Goal: Browse casually

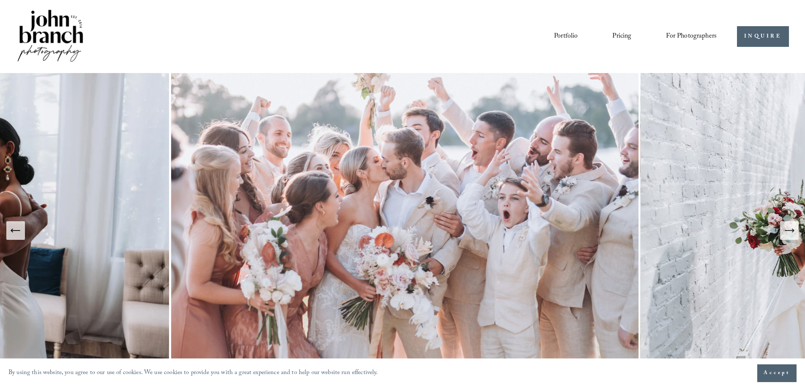
click at [785, 231] on icon "Next Slide" at bounding box center [789, 231] width 12 height 12
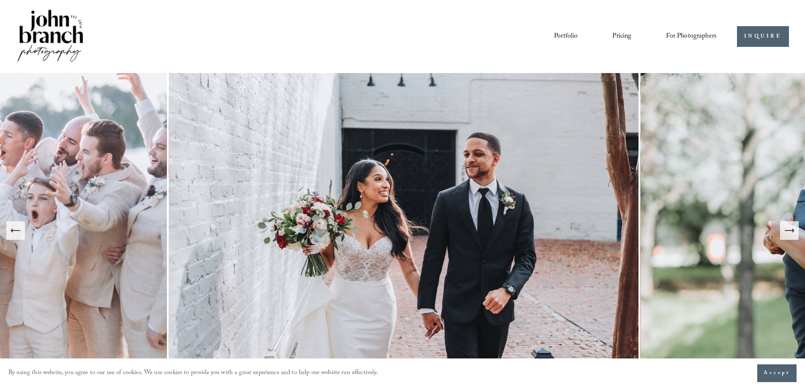
click at [786, 231] on icon "Next Slide" at bounding box center [789, 231] width 9 height 0
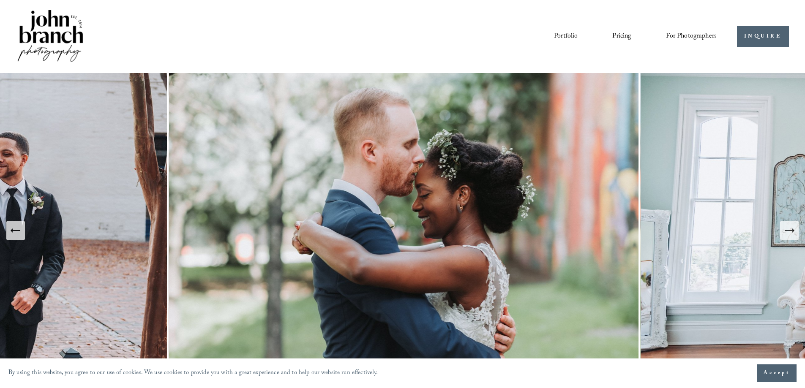
click at [786, 231] on icon "Next Slide" at bounding box center [789, 231] width 9 height 0
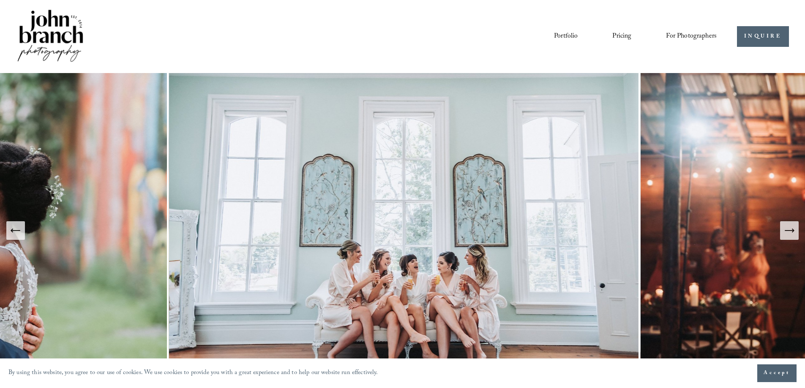
click at [786, 231] on icon "Next Slide" at bounding box center [789, 231] width 9 height 0
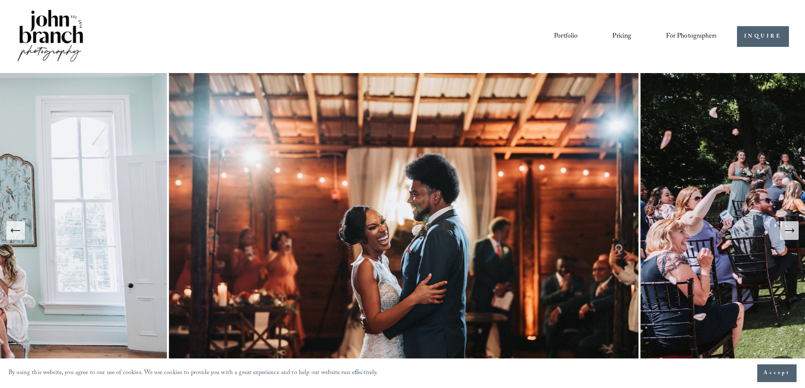
click at [786, 229] on icon "Next Slide" at bounding box center [789, 231] width 12 height 12
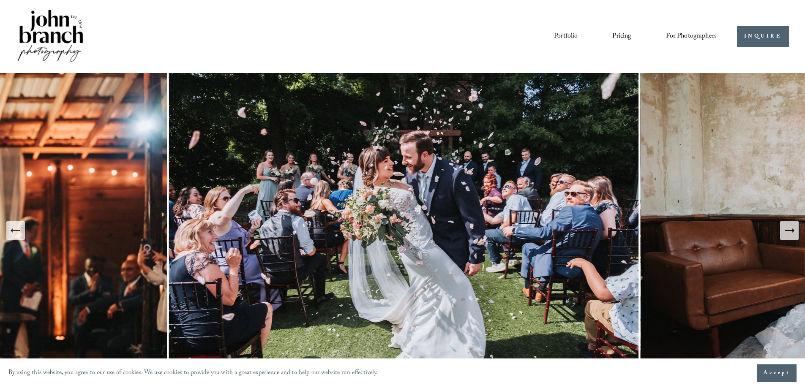
click at [786, 229] on icon "Next Slide" at bounding box center [789, 231] width 12 height 12
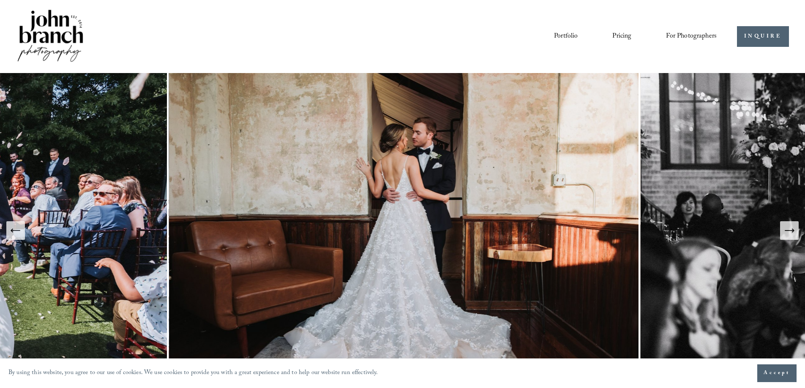
click at [786, 229] on icon "Next Slide" at bounding box center [789, 231] width 12 height 12
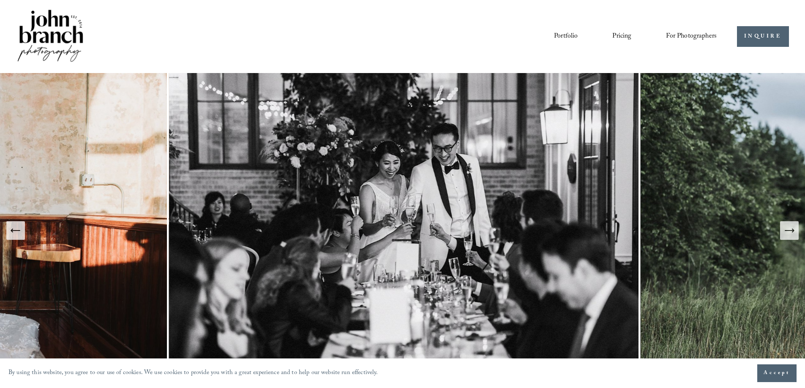
click at [786, 229] on icon "Next Slide" at bounding box center [789, 231] width 12 height 12
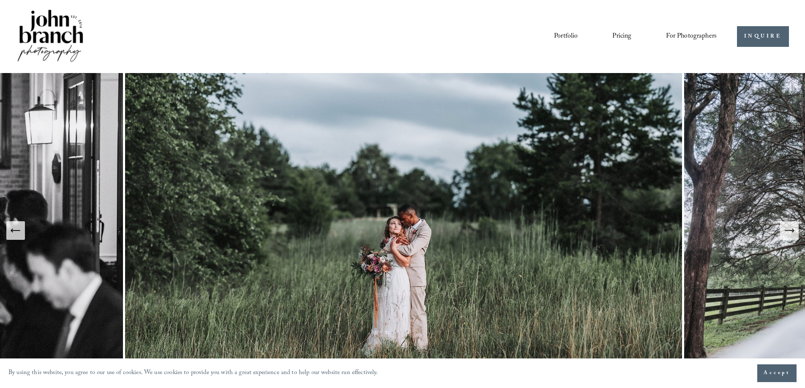
click at [786, 229] on icon "Next Slide" at bounding box center [789, 231] width 12 height 12
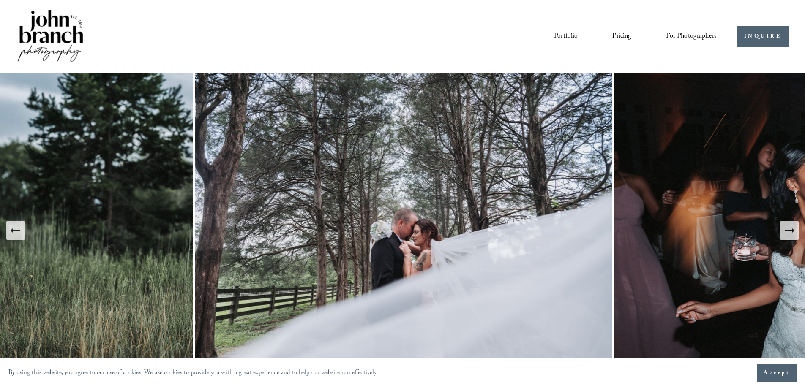
click at [12, 232] on icon "Previous Slide" at bounding box center [16, 231] width 12 height 12
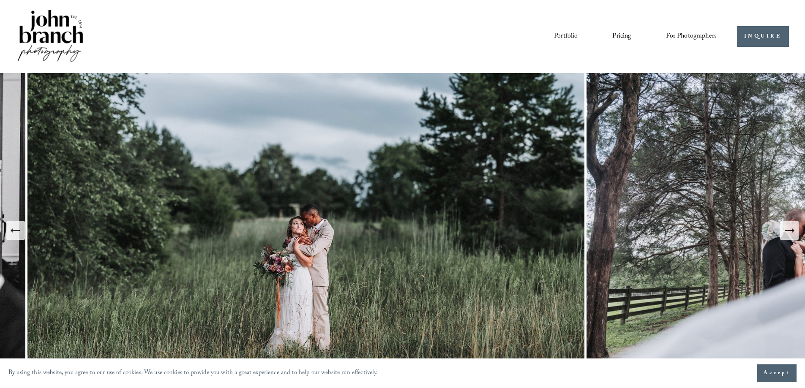
click at [16, 233] on icon "Previous Slide" at bounding box center [16, 231] width 12 height 12
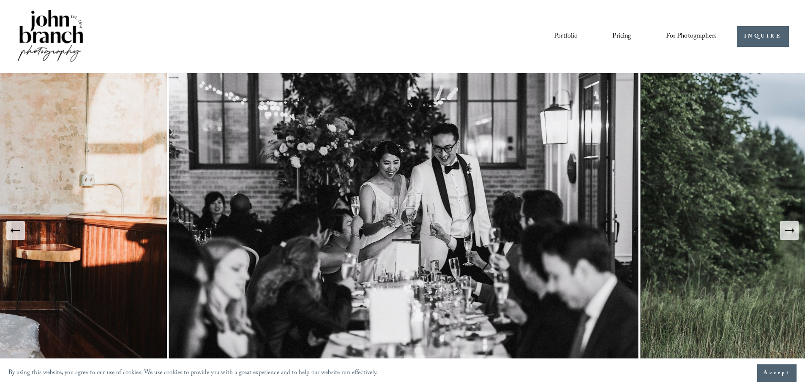
click at [792, 237] on div "Next Slide" at bounding box center [789, 231] width 12 height 12
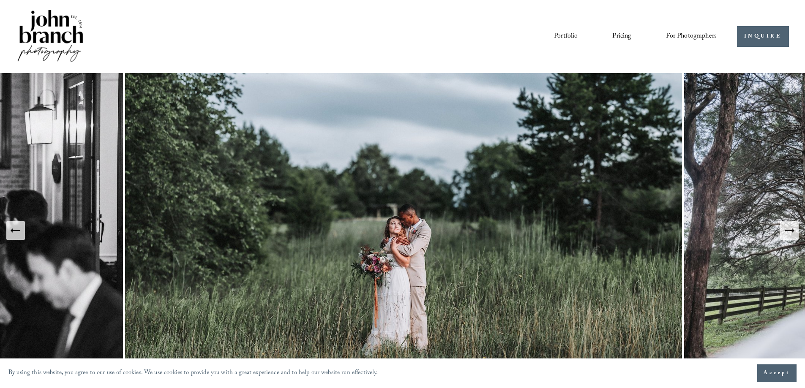
click at [792, 234] on icon "Next Slide" at bounding box center [789, 231] width 12 height 12
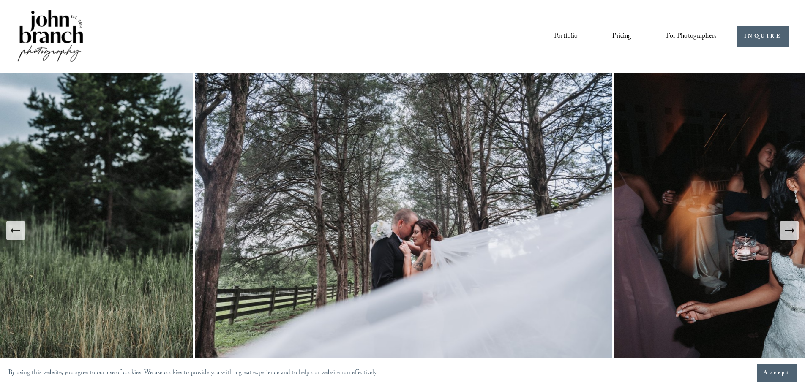
click at [789, 233] on icon "Next Slide" at bounding box center [789, 231] width 12 height 12
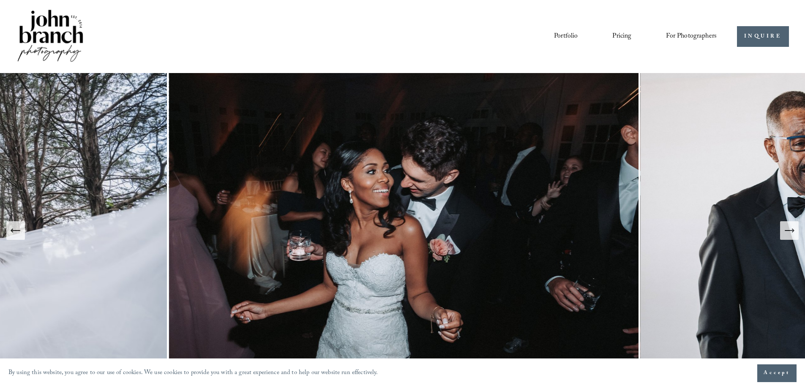
click at [789, 233] on icon "Next Slide" at bounding box center [789, 231] width 12 height 12
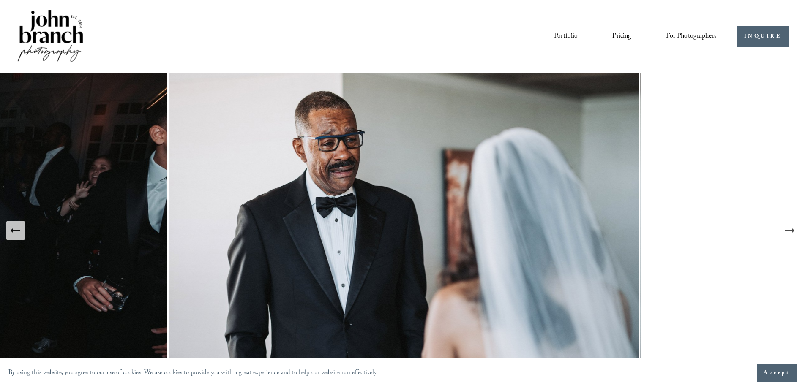
click at [789, 233] on icon "Next Slide" at bounding box center [789, 231] width 12 height 12
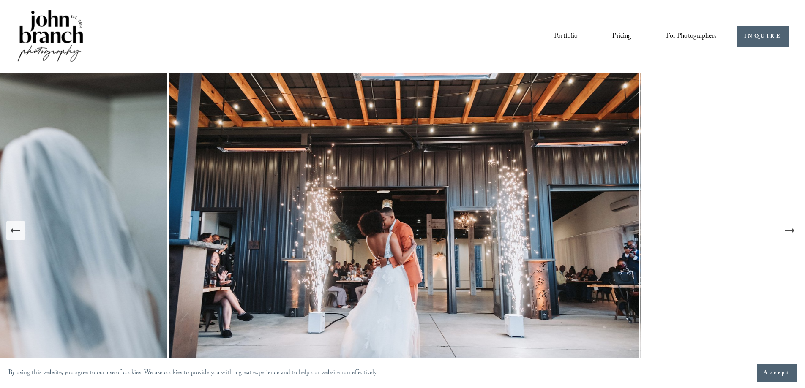
click at [789, 233] on icon "Next Slide" at bounding box center [789, 231] width 12 height 12
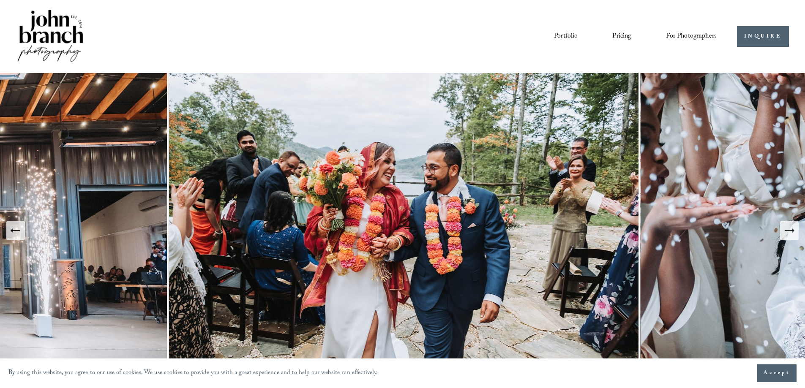
click at [789, 232] on icon "Next Slide" at bounding box center [789, 231] width 12 height 12
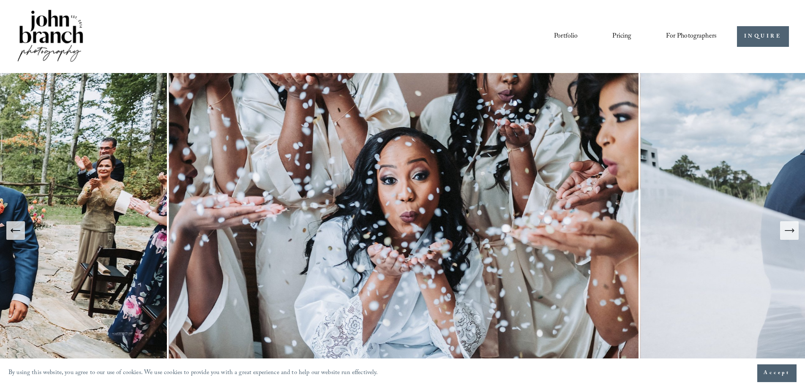
click at [789, 232] on icon "Next Slide" at bounding box center [789, 231] width 12 height 12
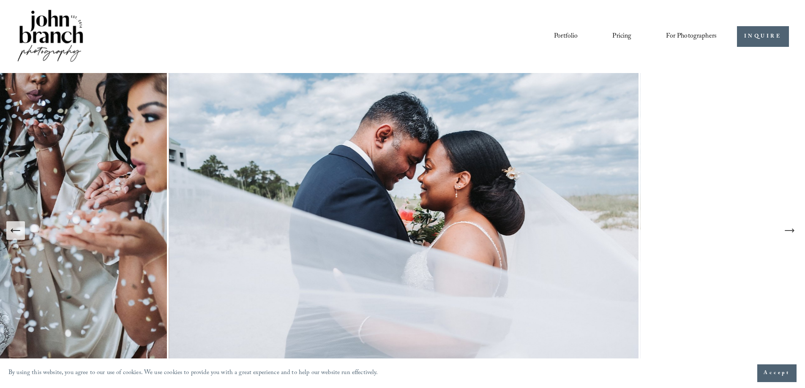
click at [789, 232] on icon "Next Slide" at bounding box center [789, 231] width 12 height 12
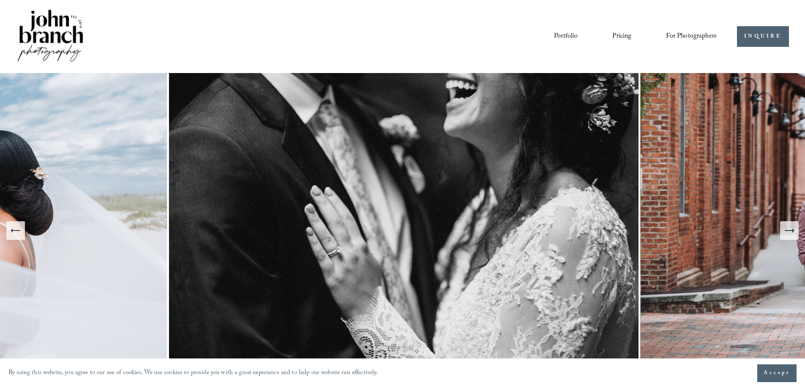
click at [789, 232] on icon "Next Slide" at bounding box center [789, 231] width 12 height 12
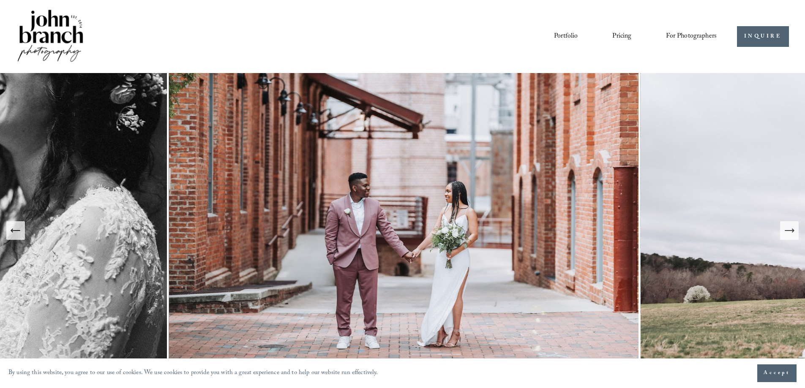
click at [790, 237] on button "Next Slide" at bounding box center [789, 230] width 19 height 19
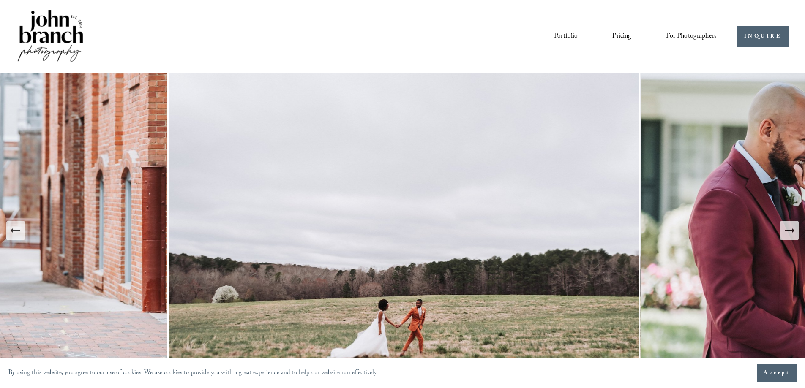
click at [790, 237] on button "Next Slide" at bounding box center [789, 230] width 19 height 19
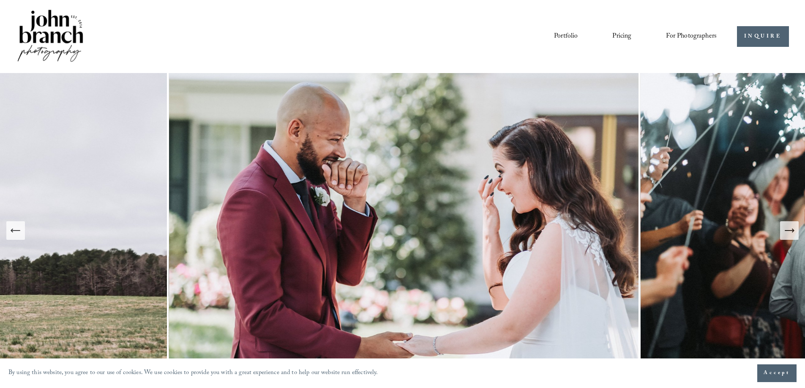
click at [24, 235] on button "Previous Slide" at bounding box center [15, 230] width 19 height 19
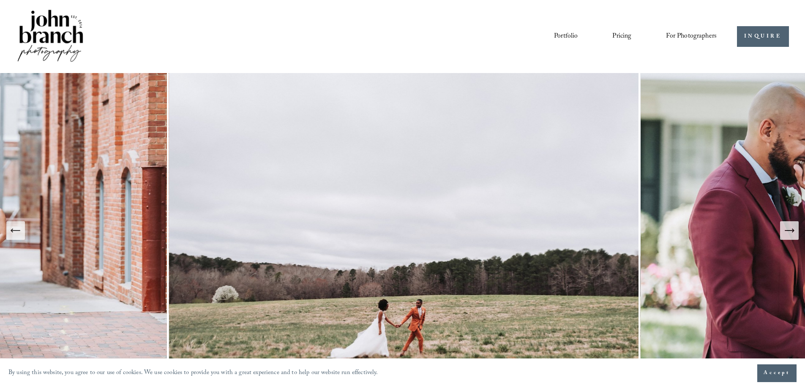
click at [792, 232] on icon "Next Slide" at bounding box center [789, 231] width 12 height 12
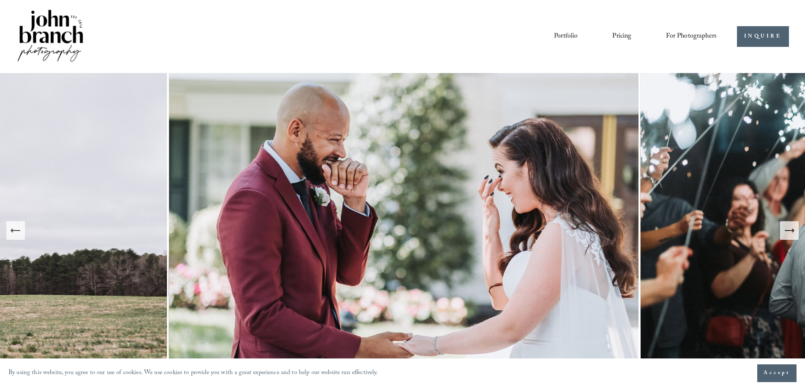
click at [792, 232] on icon "Next Slide" at bounding box center [789, 231] width 12 height 12
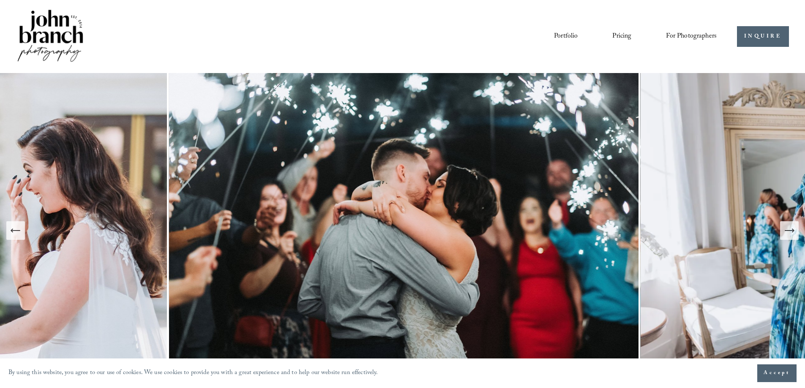
click at [792, 232] on icon "Next Slide" at bounding box center [789, 231] width 12 height 12
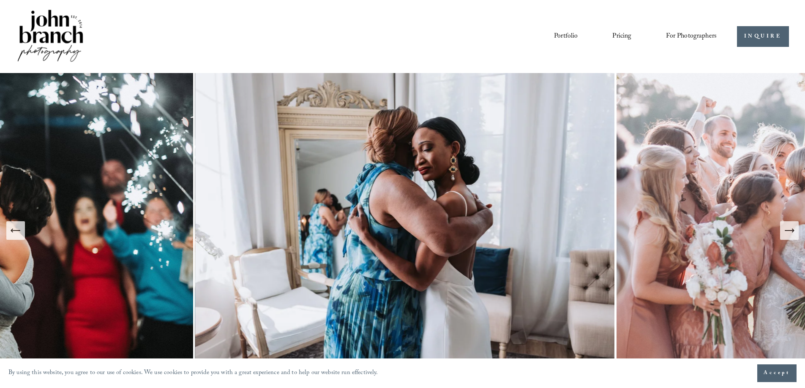
click at [792, 232] on icon "Next Slide" at bounding box center [789, 231] width 12 height 12
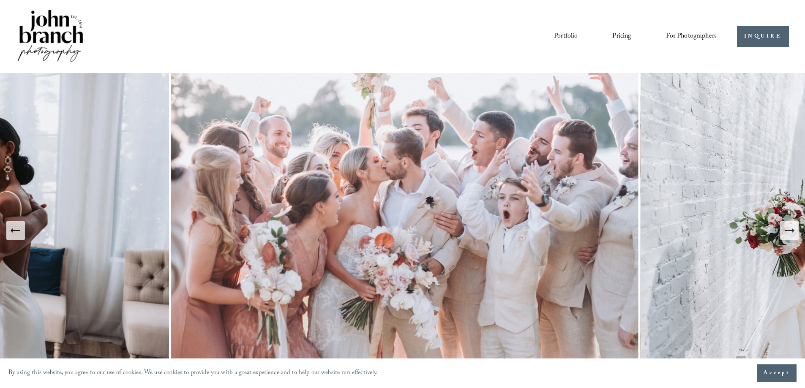
click at [791, 232] on icon "Next Slide" at bounding box center [789, 231] width 12 height 12
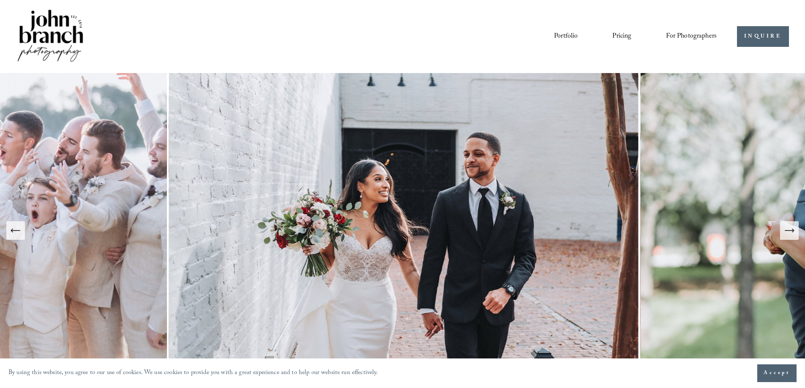
click at [791, 232] on icon "Next Slide" at bounding box center [789, 231] width 12 height 12
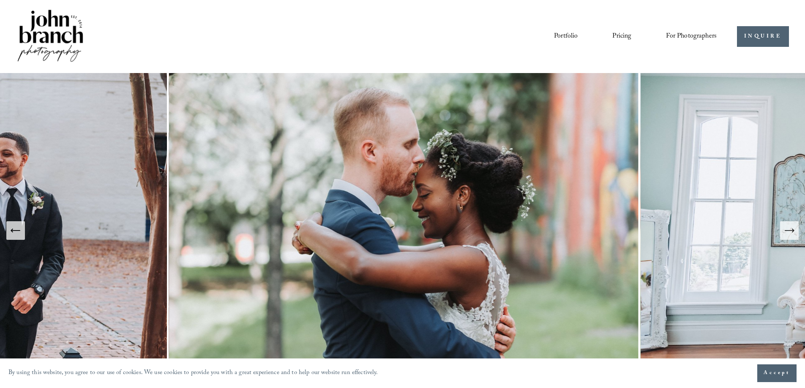
click at [389, 50] on div "Portfolio Pricing For Photographers Presets Education Courses" at bounding box center [366, 36] width 701 height 57
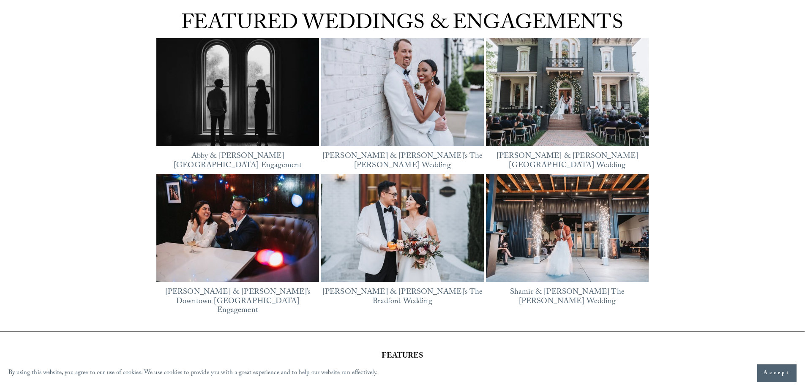
scroll to position [1141, 0]
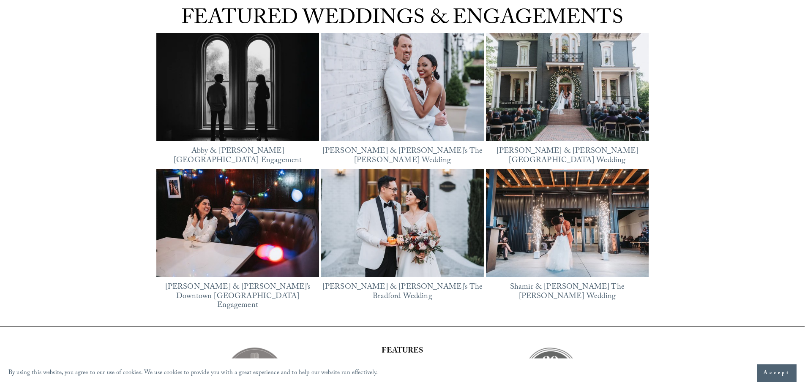
click at [98, 180] on div "FEATURED WEDDINGS & ENGAGEMENTS Featured [GEOGRAPHIC_DATA][PERSON_NAME] Engagem…" at bounding box center [402, 161] width 805 height 332
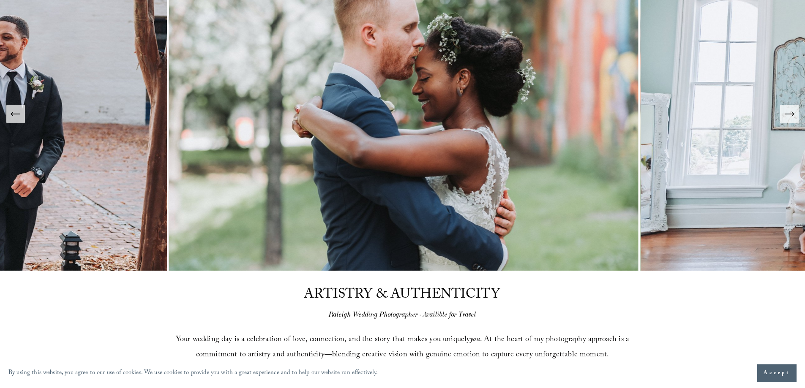
scroll to position [0, 0]
